Goal: Navigation & Orientation: Find specific page/section

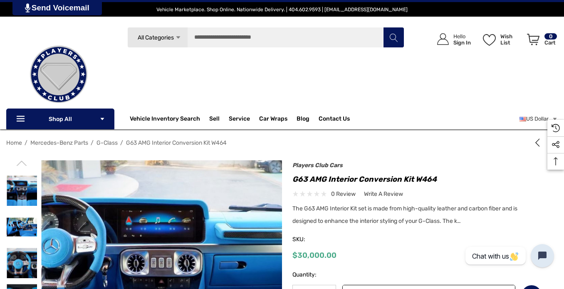
click at [109, 141] on span "G-Class" at bounding box center [106, 142] width 21 height 7
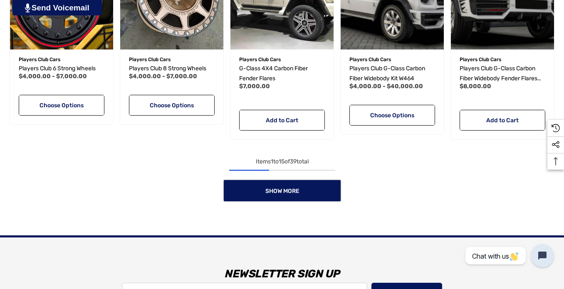
scroll to position [707, 0]
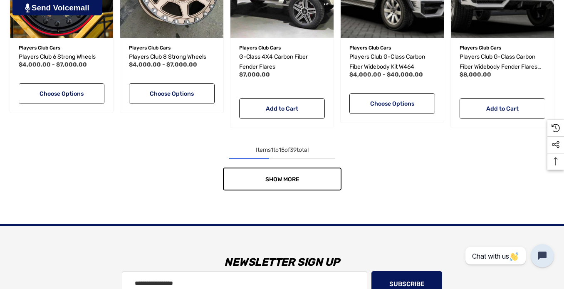
click at [276, 178] on span "Show More" at bounding box center [282, 179] width 34 height 7
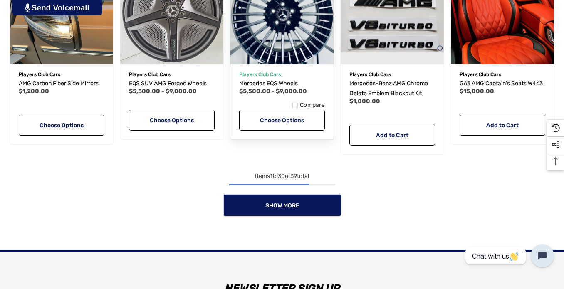
scroll to position [1289, 0]
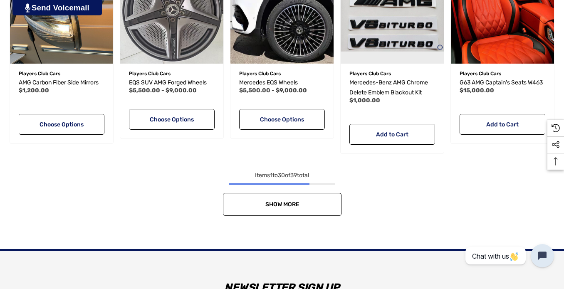
click at [282, 203] on span "Show More" at bounding box center [282, 204] width 34 height 7
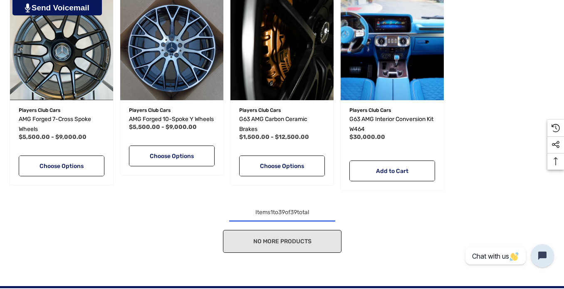
scroll to position [1663, 0]
